Goal: Find specific page/section: Find specific page/section

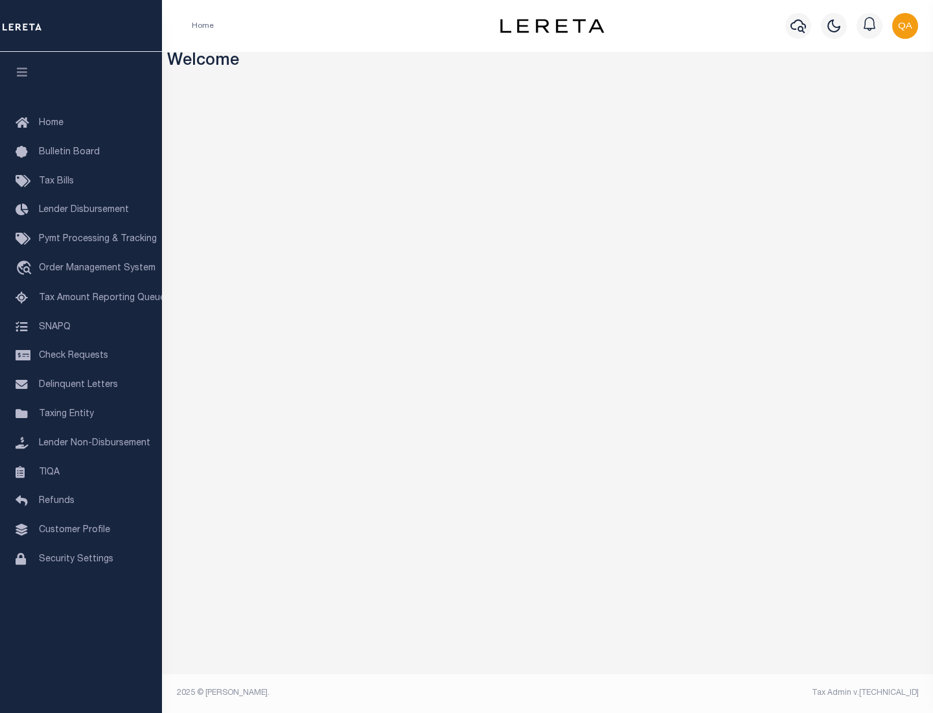
click at [81, 356] on span "Check Requests" at bounding box center [73, 355] width 69 height 9
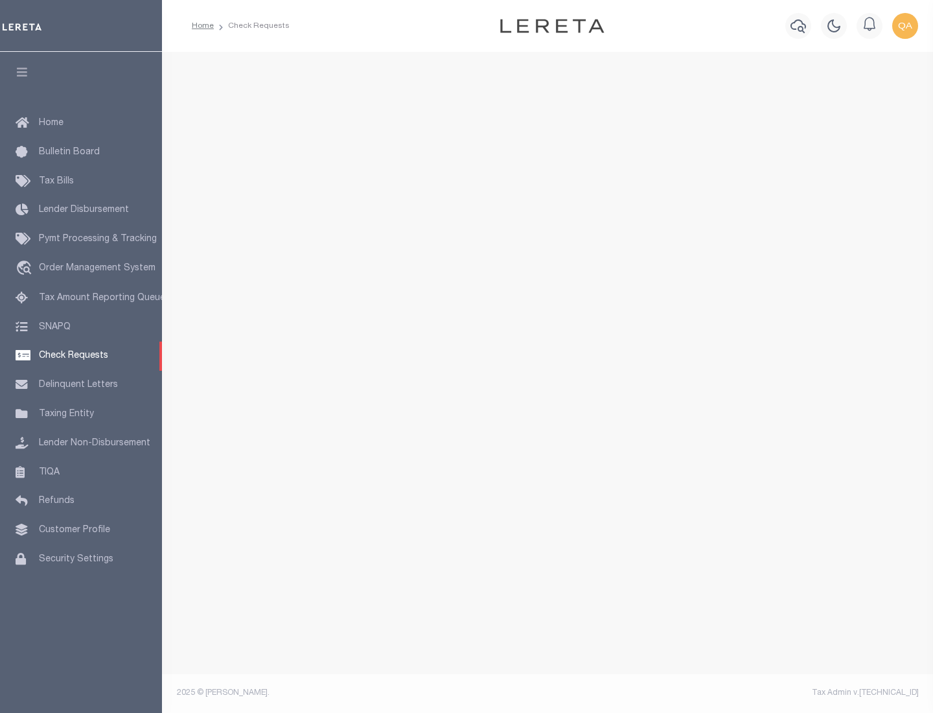
select select "50"
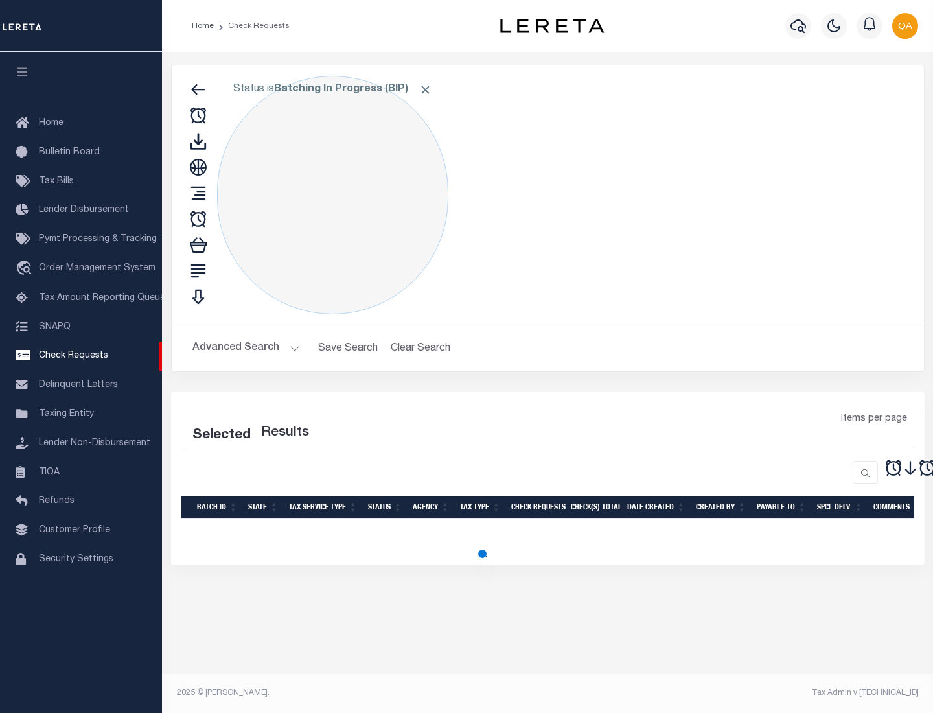
select select "50"
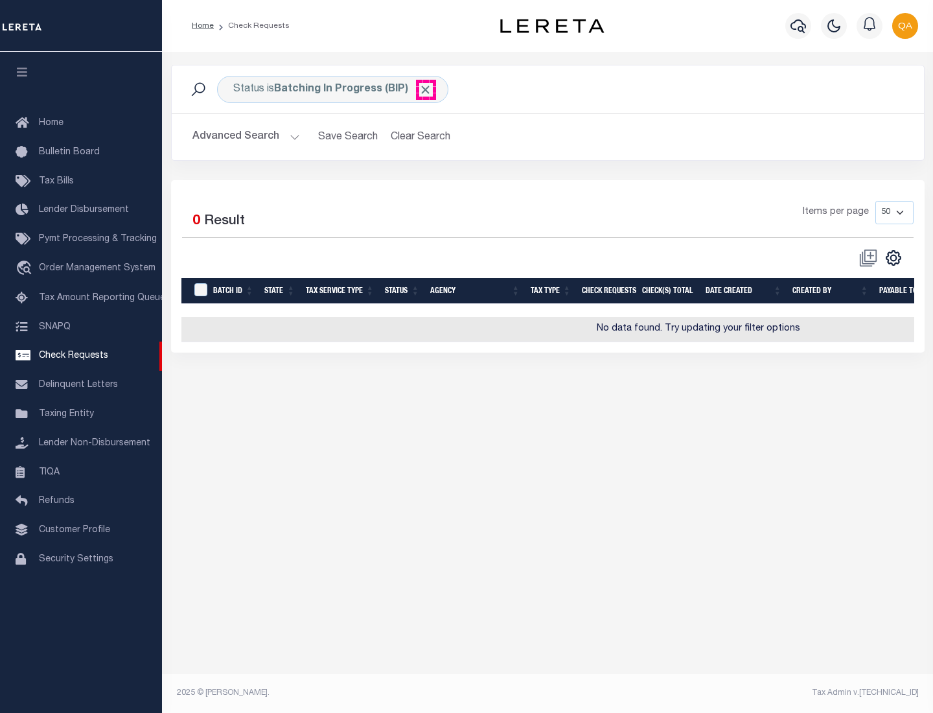
click at [426, 89] on span "Click to Remove" at bounding box center [426, 90] width 14 height 14
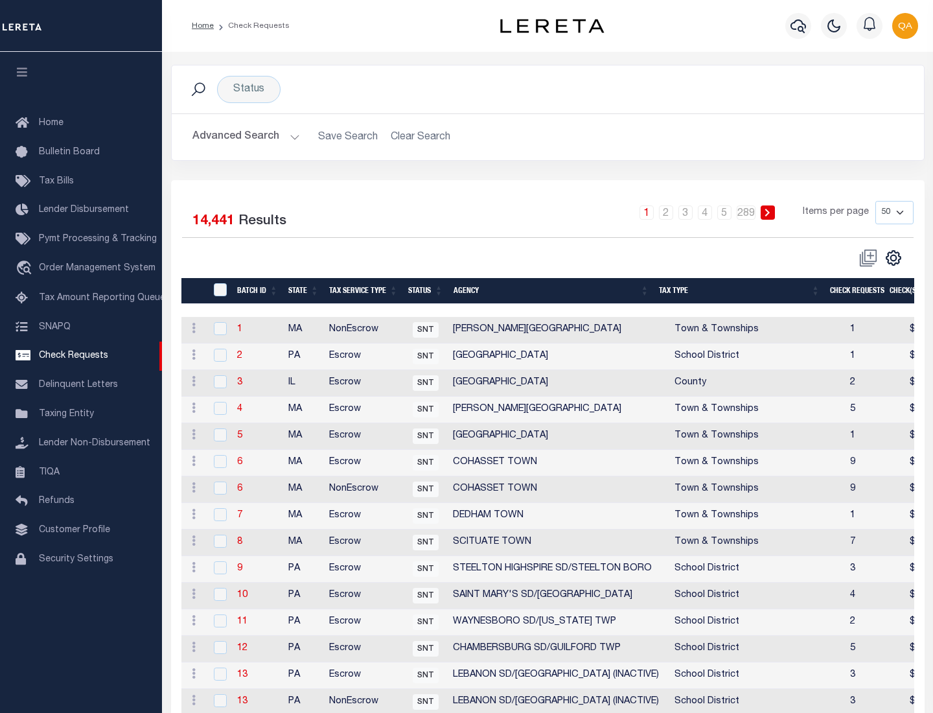
scroll to position [625, 0]
